Goal: Task Accomplishment & Management: Use online tool/utility

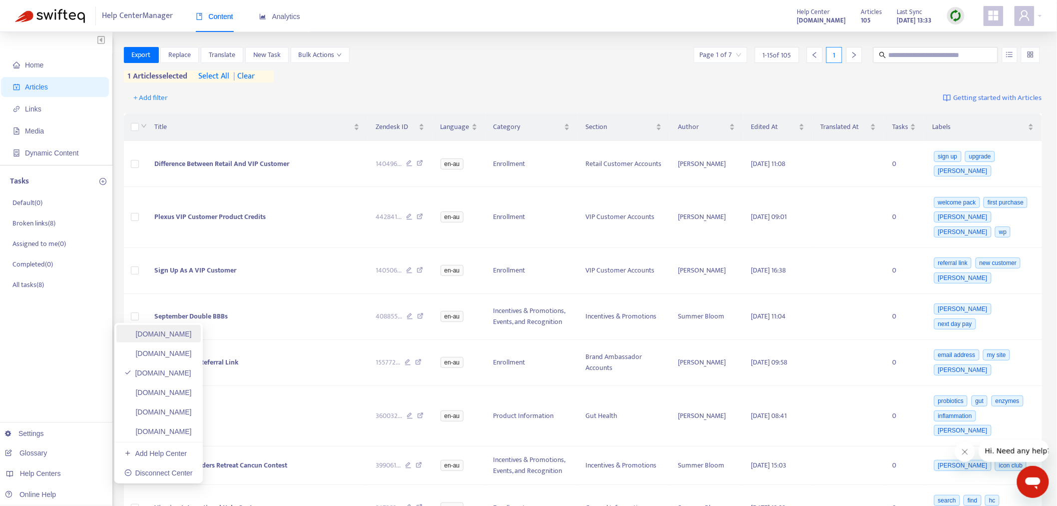
click at [192, 333] on link "[DOMAIN_NAME]" at bounding box center [157, 334] width 67 height 8
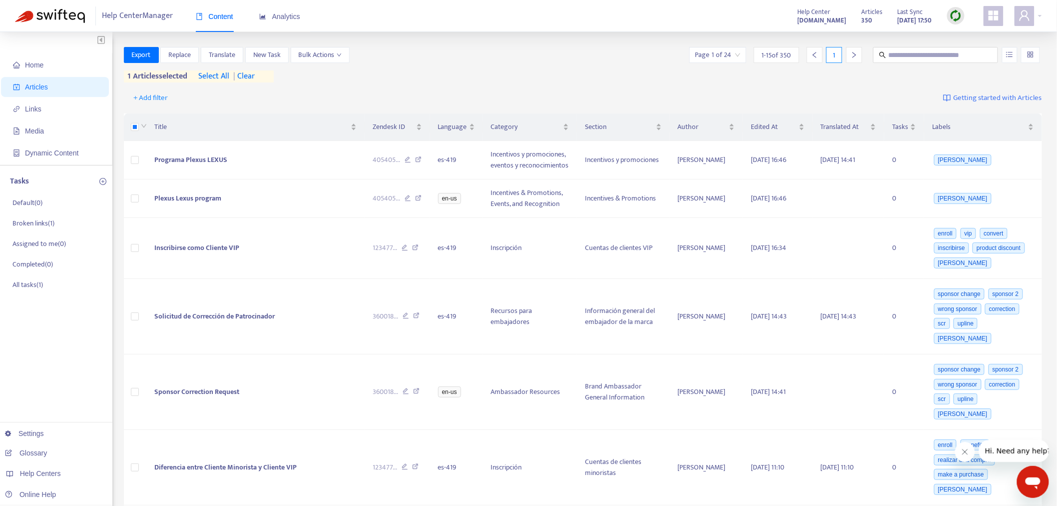
click at [955, 13] on img at bounding box center [956, 15] width 12 height 12
click at [958, 55] on link "Full Sync" at bounding box center [974, 51] width 36 height 11
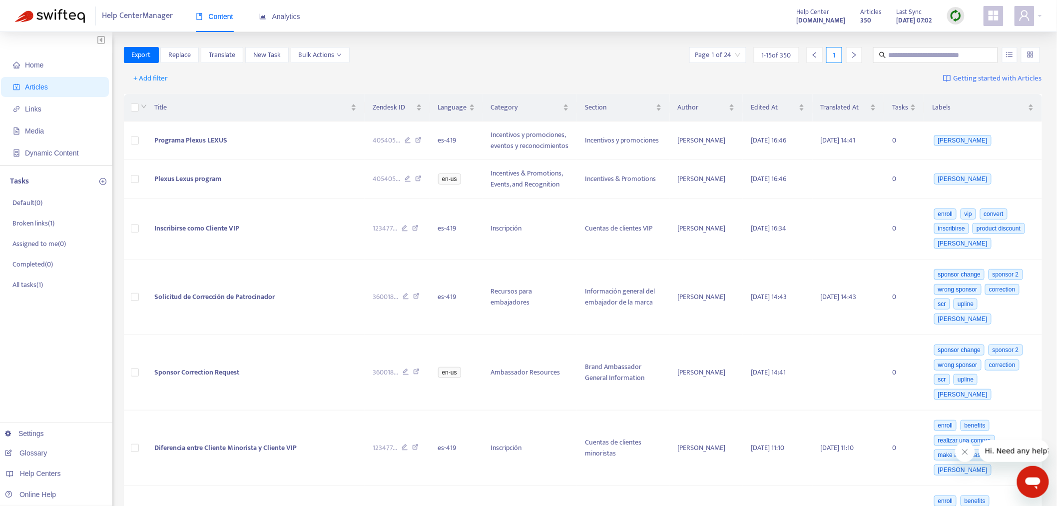
drag, startPoint x: 90, startPoint y: 380, endPoint x: 25, endPoint y: 411, distance: 72.2
